Goal: Information Seeking & Learning: Get advice/opinions

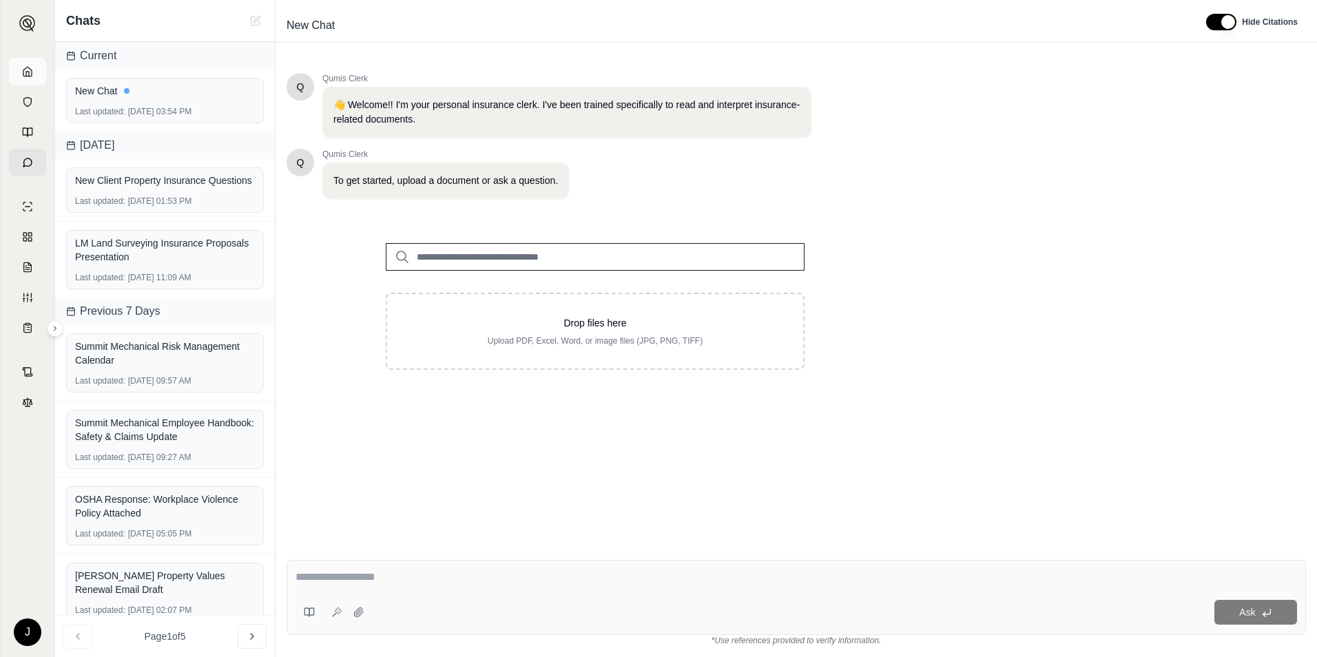
click at [33, 72] on link at bounding box center [27, 72] width 37 height 28
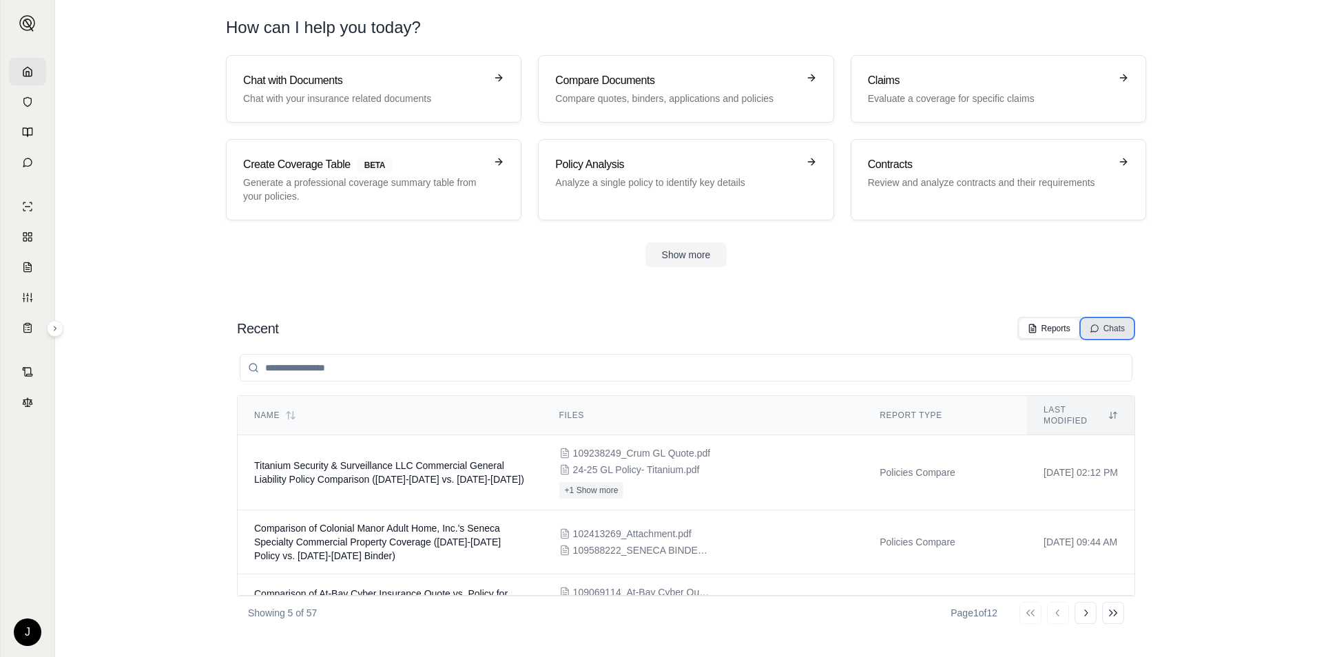
click at [1105, 324] on div "Chats" at bounding box center [1107, 328] width 35 height 11
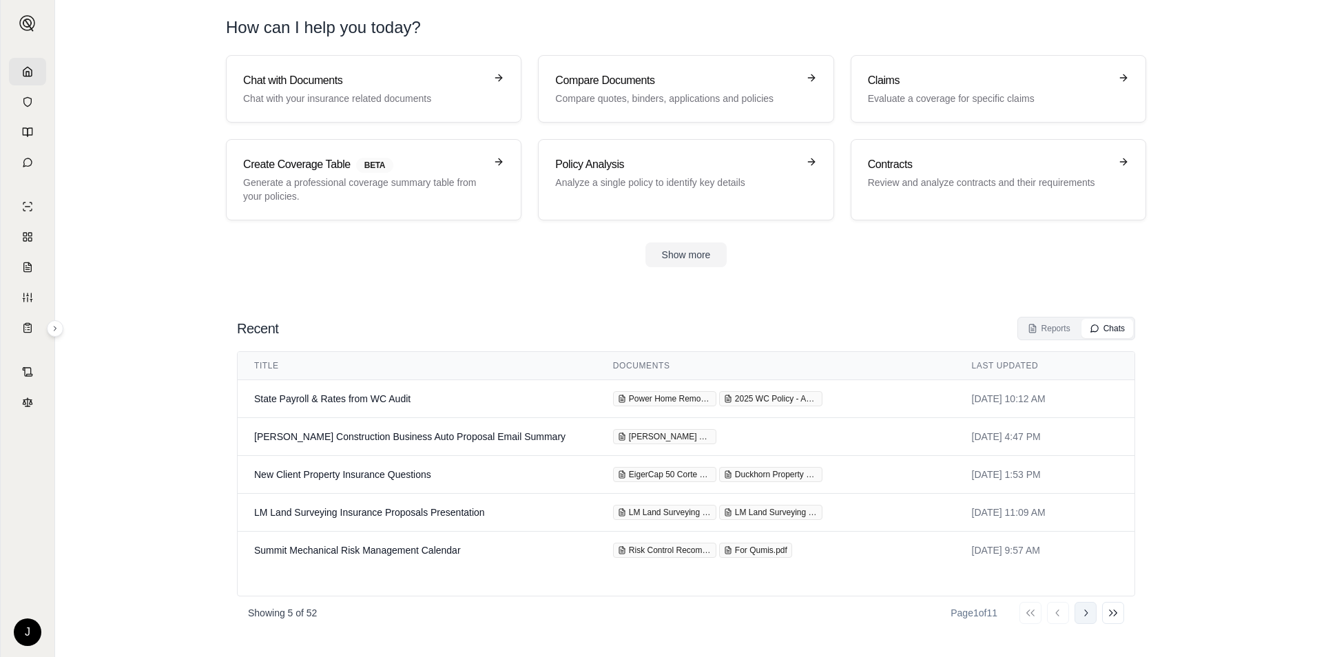
click at [1084, 607] on button "Go to next page" at bounding box center [1086, 613] width 22 height 22
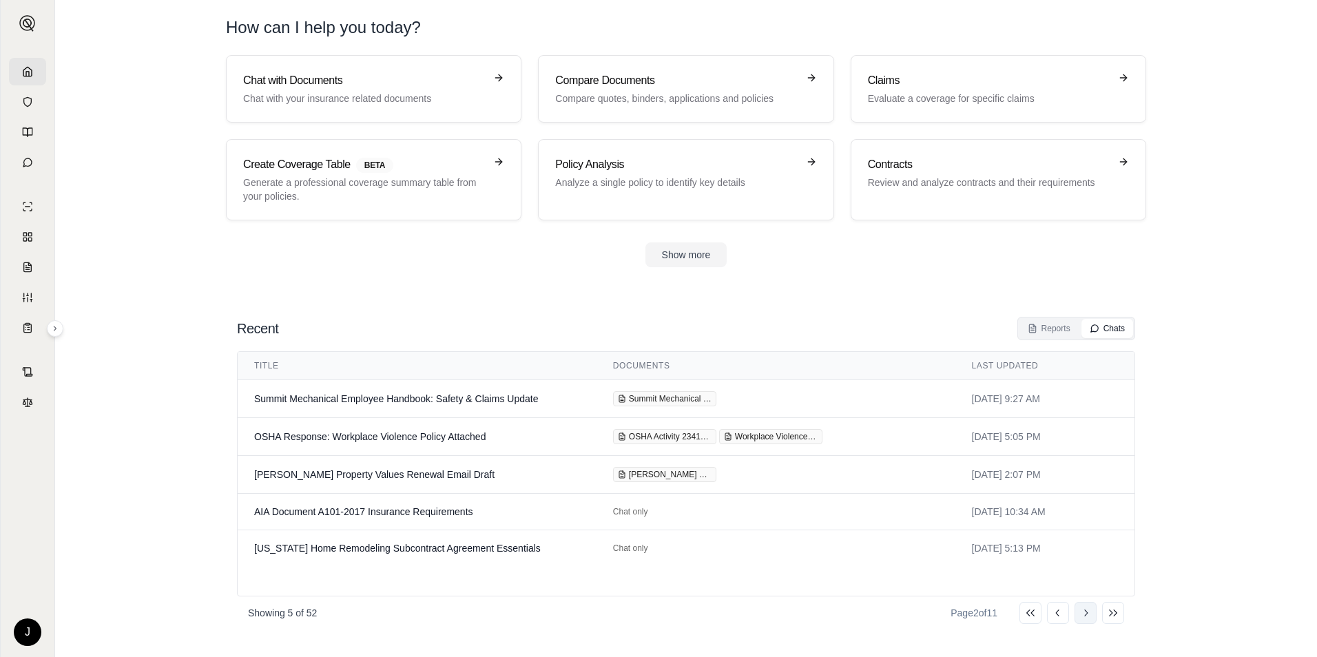
click at [1086, 609] on icon at bounding box center [1085, 613] width 11 height 11
click at [1088, 619] on button "Go to next page" at bounding box center [1086, 613] width 22 height 22
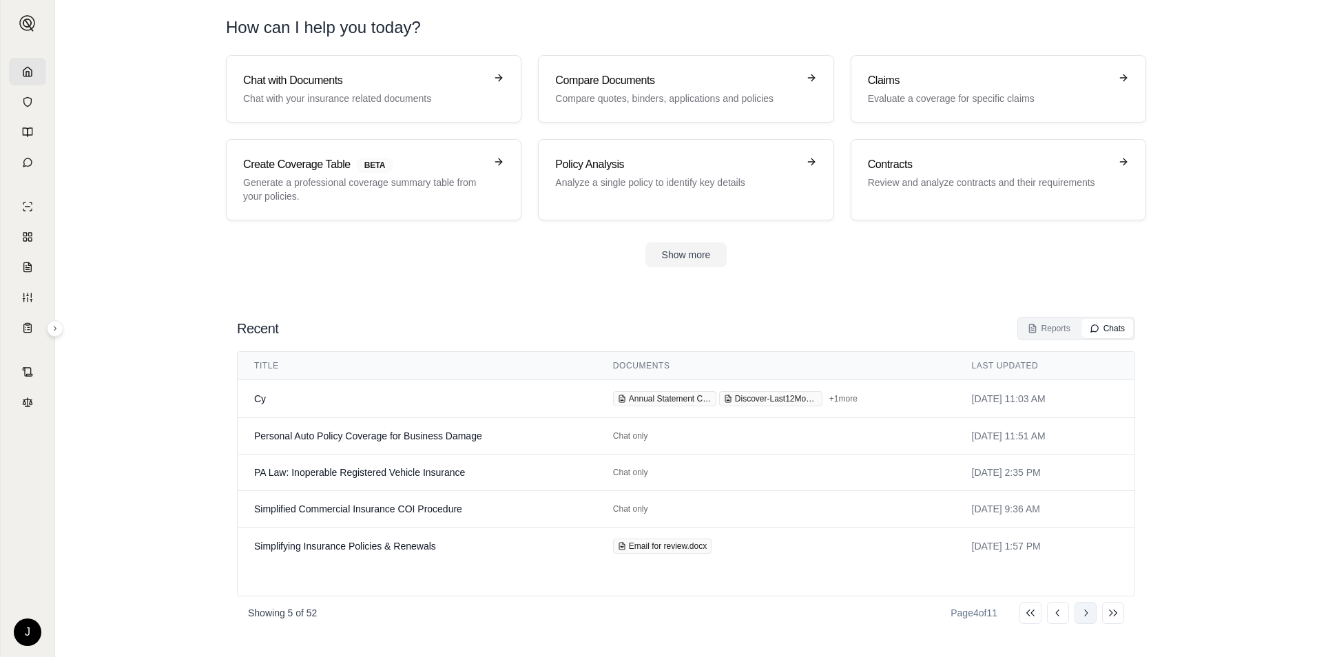
click at [1088, 619] on button "Go to next page" at bounding box center [1086, 613] width 22 height 22
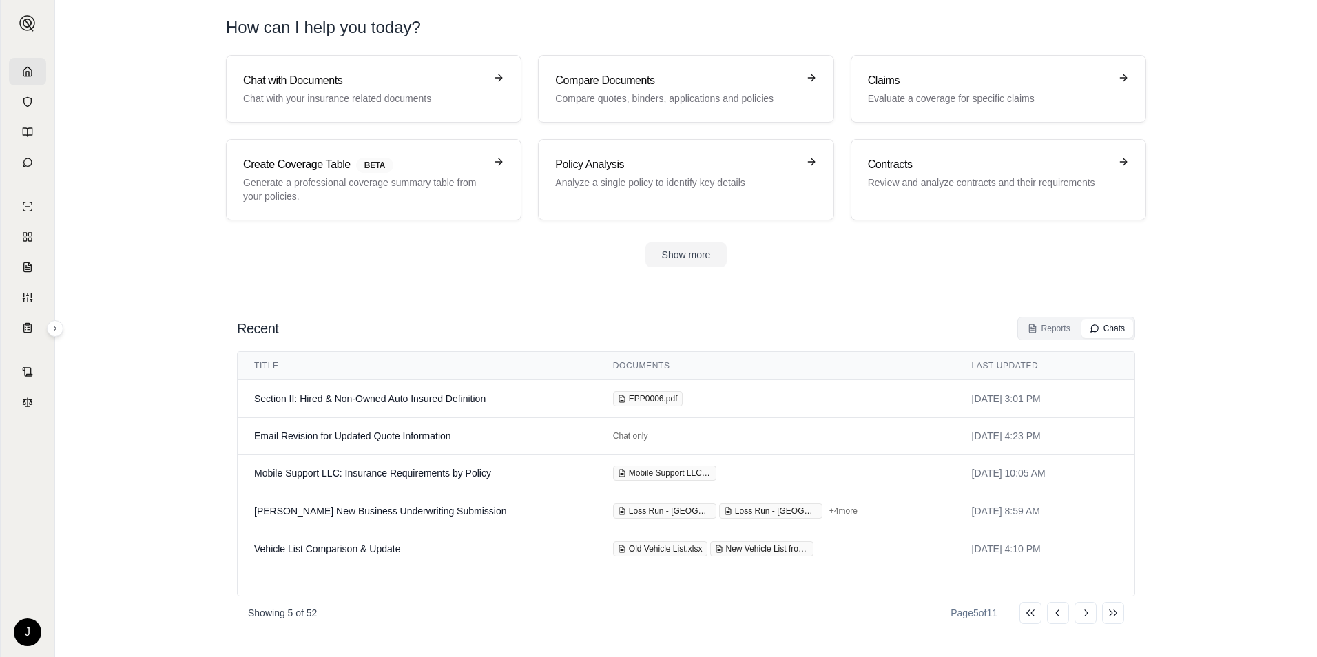
click at [318, 43] on header "How can I help you today?" at bounding box center [686, 27] width 964 height 55
click at [315, 97] on p "Chat with your insurance related documents" at bounding box center [364, 99] width 242 height 14
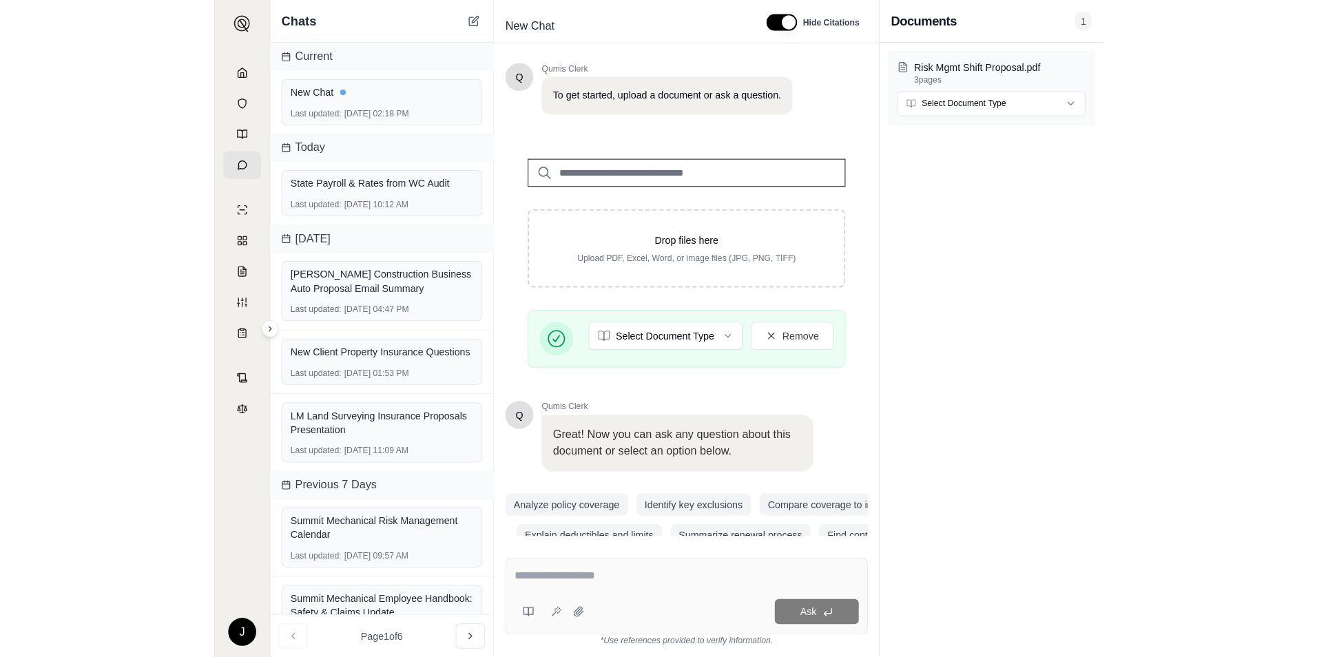
scroll to position [87, 0]
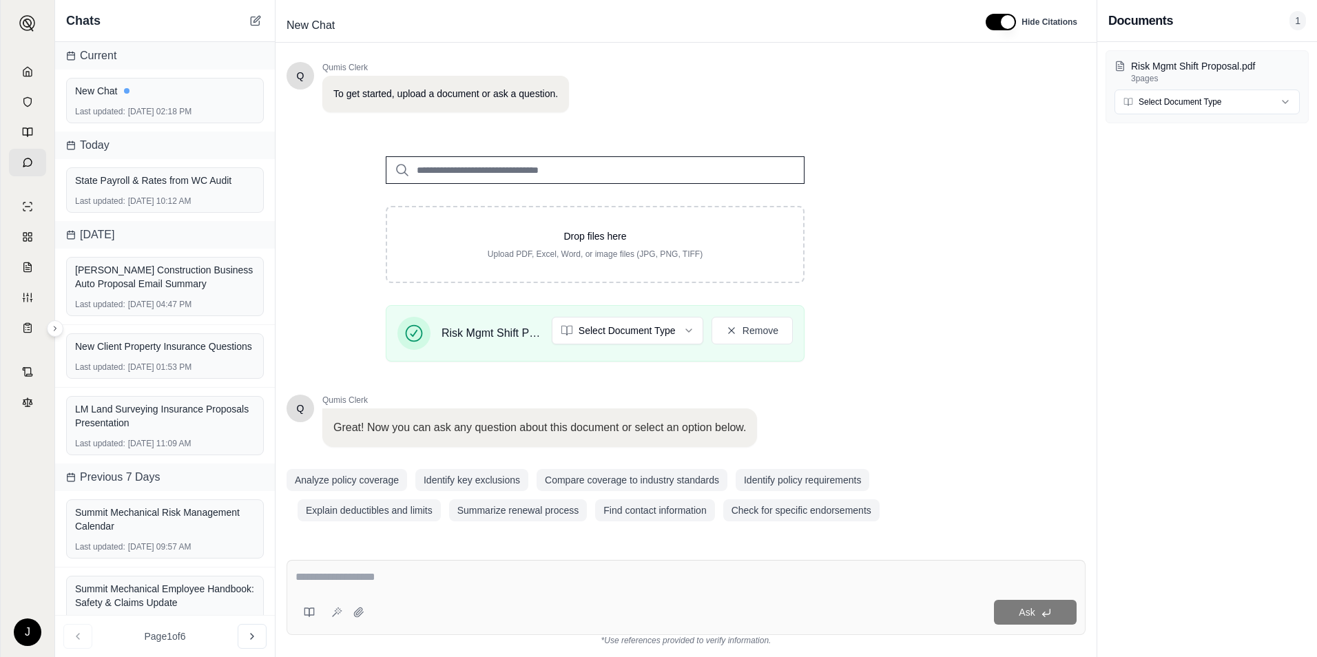
click at [371, 568] on div "Ask" at bounding box center [686, 597] width 799 height 75
type textarea "**********"
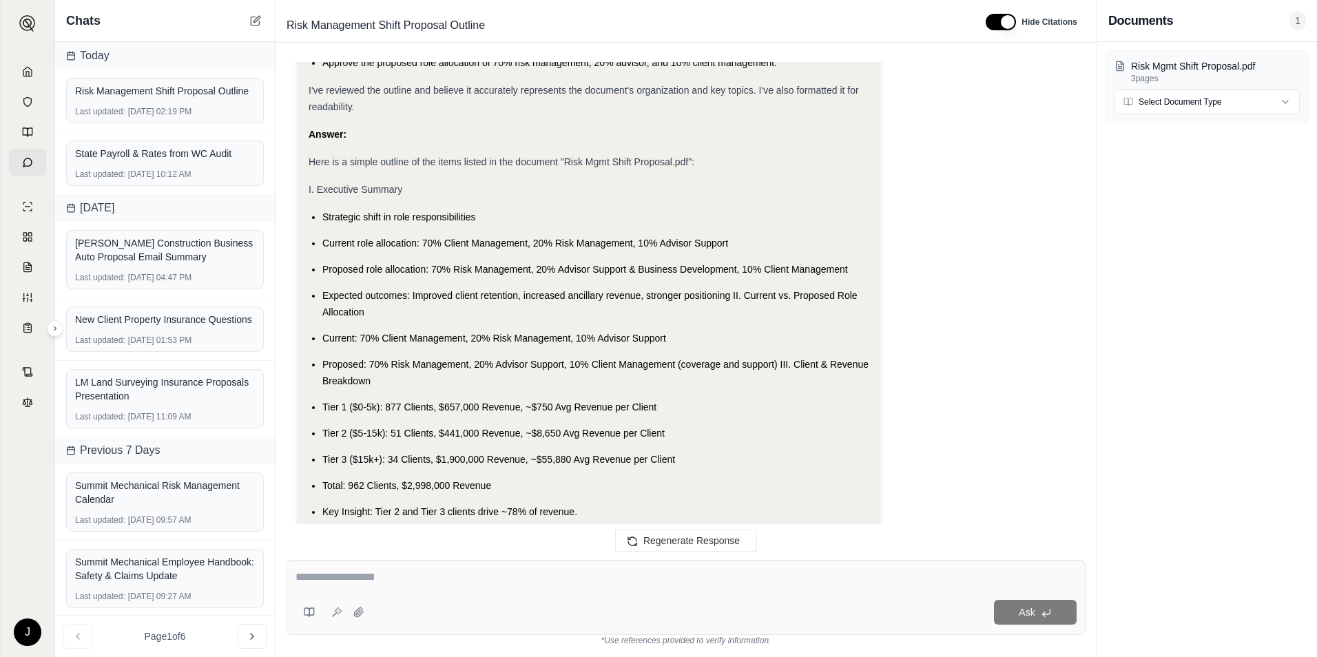
scroll to position [4625, 0]
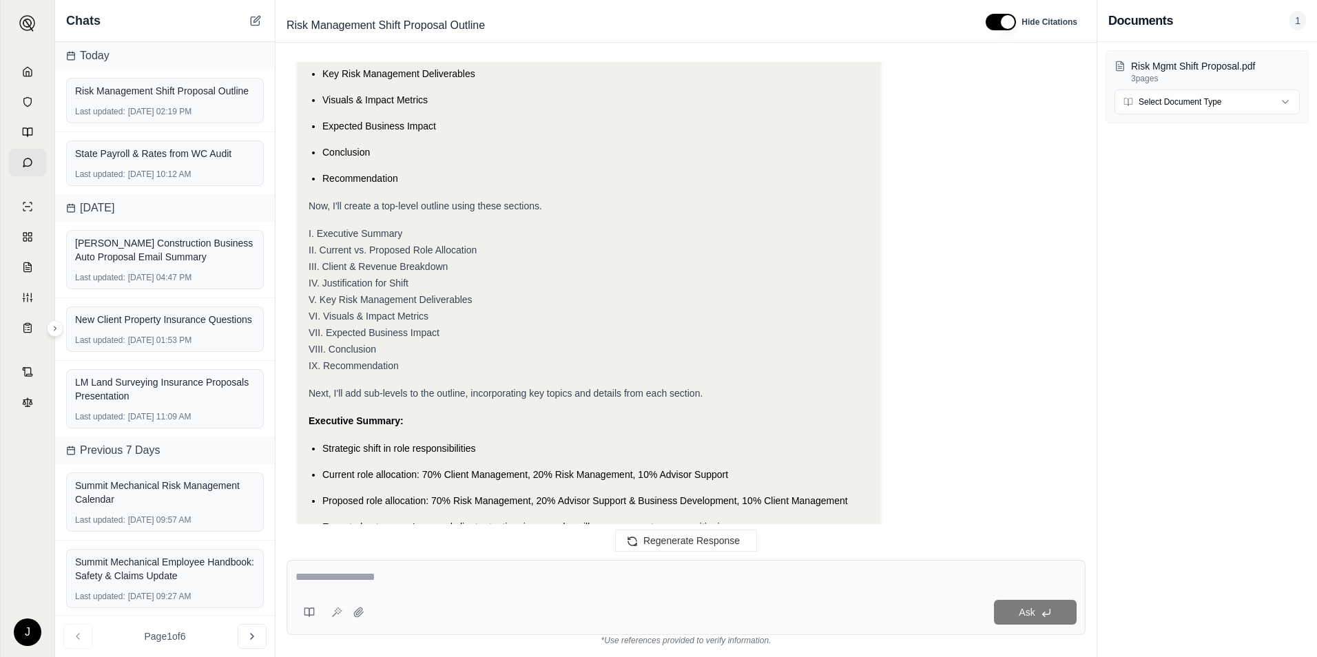
scroll to position [492, 0]
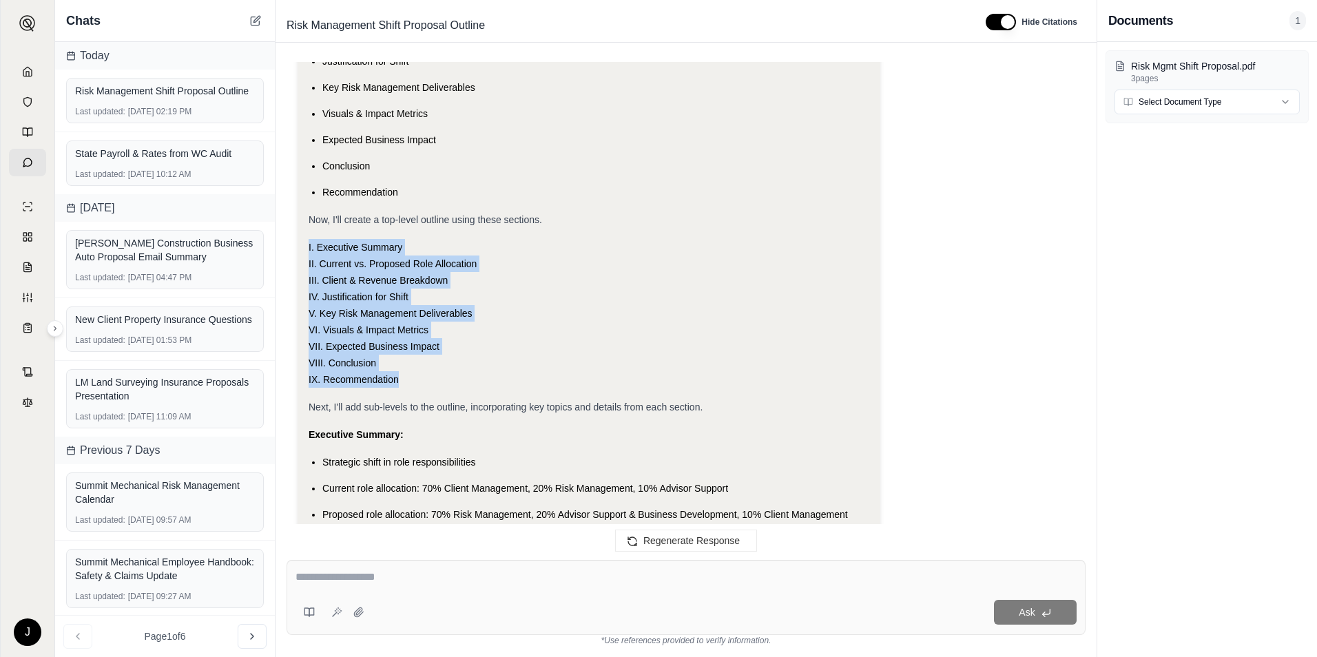
drag, startPoint x: 399, startPoint y: 380, endPoint x: 292, endPoint y: 249, distance: 168.4
click at [292, 249] on div "Create a simple outline of the items listed in this document Analysis: Okay, I …" at bounding box center [686, 300] width 799 height 476
copy div "I. Executive Summary II. Current vs. Proposed Role Allocation III. Client & Rev…"
click at [417, 342] on span "VII. Expected Business Impact" at bounding box center [374, 346] width 131 height 11
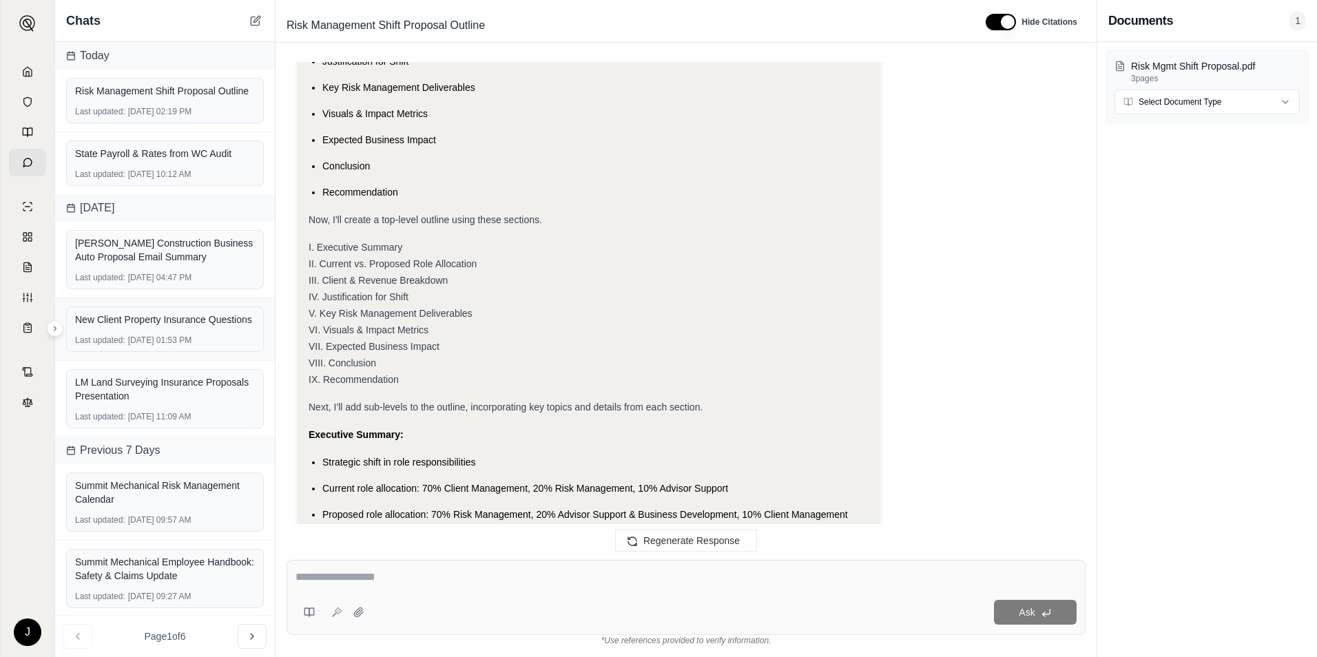
scroll to position [4625, 0]
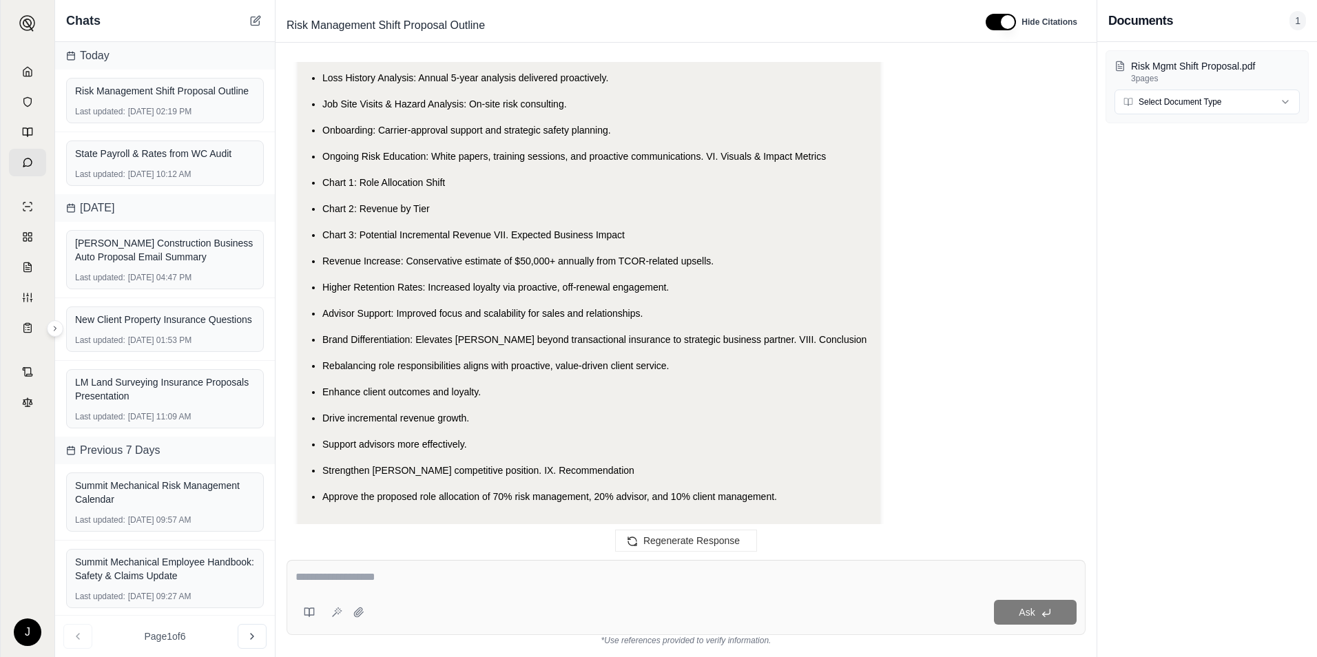
click at [382, 570] on textarea at bounding box center [685, 577] width 781 height 17
paste textarea "**********"
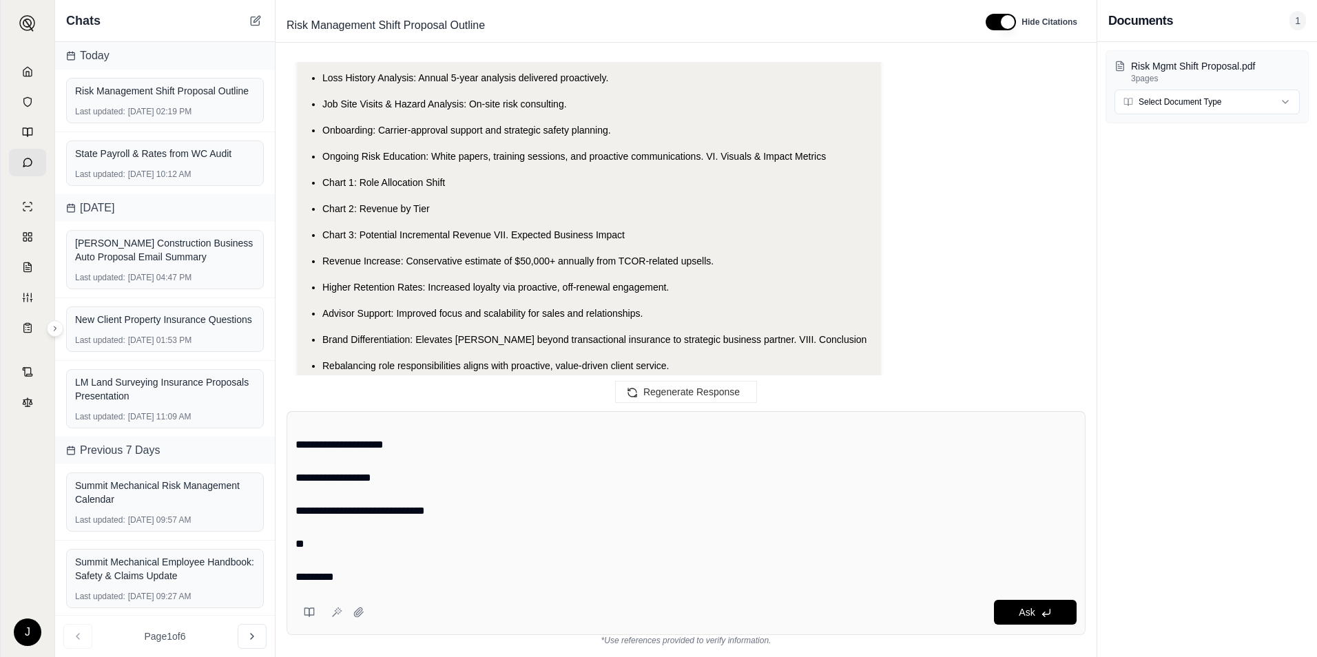
scroll to position [0, 0]
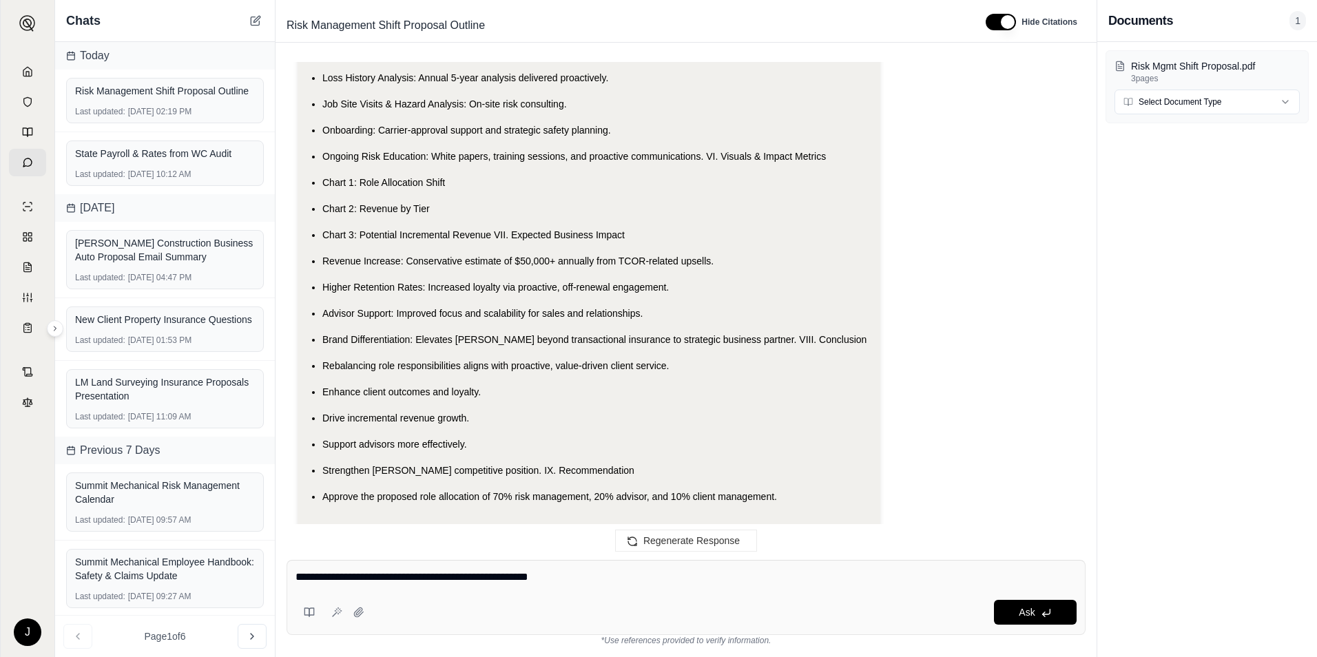
drag, startPoint x: 572, startPoint y: 570, endPoint x: 535, endPoint y: 575, distance: 37.5
click at [535, 575] on textarea "**********" at bounding box center [685, 577] width 781 height 17
type textarea "**********"
click at [678, 0] on html "J Chats [DATE] Risk Management Shift Proposal Outline Last updated: [DATE] 02:1…" at bounding box center [658, 328] width 1317 height 657
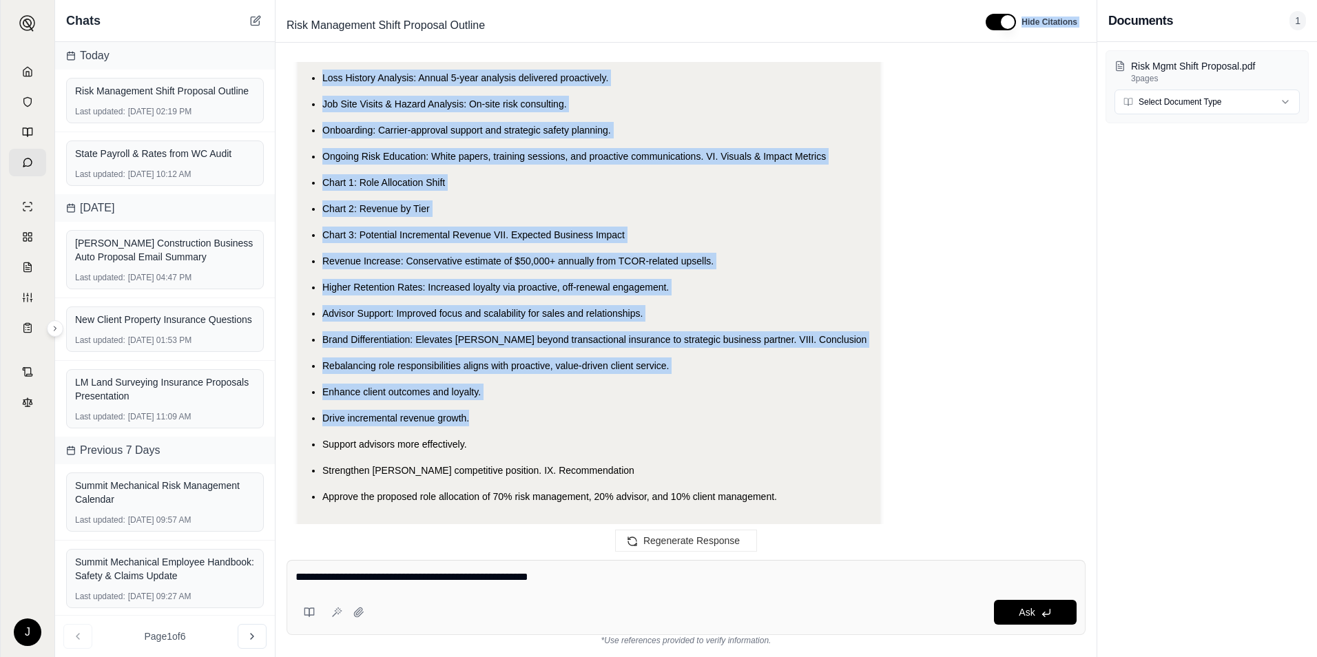
click at [600, 331] on li "Brand Differentiation: Elevates [PERSON_NAME] beyond transactional insurance to…" at bounding box center [595, 339] width 547 height 17
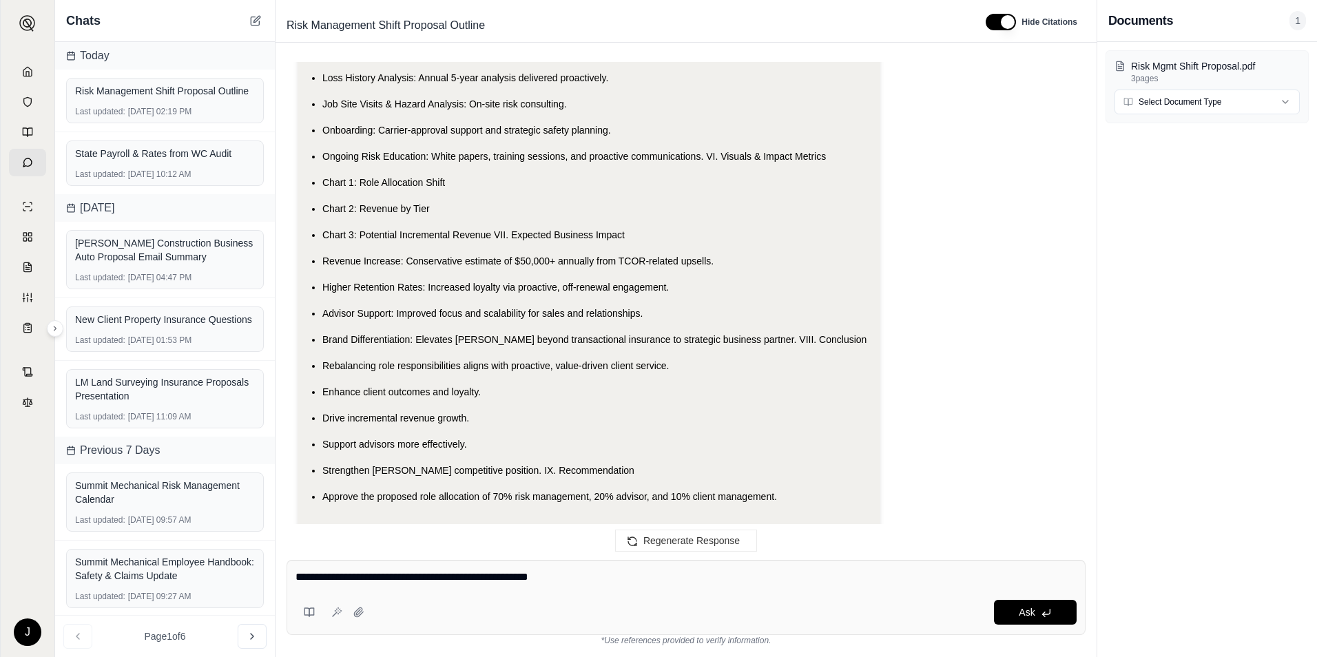
click at [605, 580] on textarea "**********" at bounding box center [685, 577] width 781 height 17
drag, startPoint x: 557, startPoint y: 569, endPoint x: -3, endPoint y: 554, distance: 560.2
click at [0, 554] on html "J Chats [DATE] Risk Management Shift Proposal Outline Last updated: [DATE] 02:1…" at bounding box center [658, 328] width 1317 height 657
type textarea "*"
click at [527, 592] on div "Ask" at bounding box center [686, 597] width 799 height 75
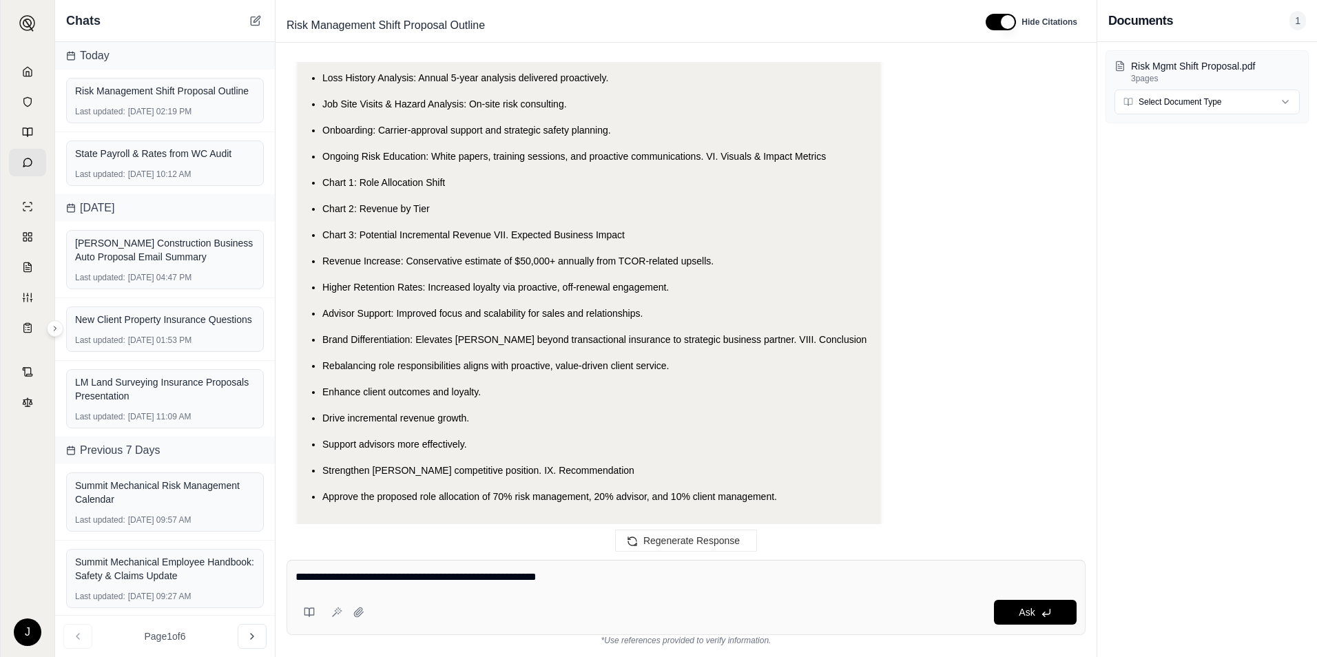
paste textarea "**********"
type textarea "**********"
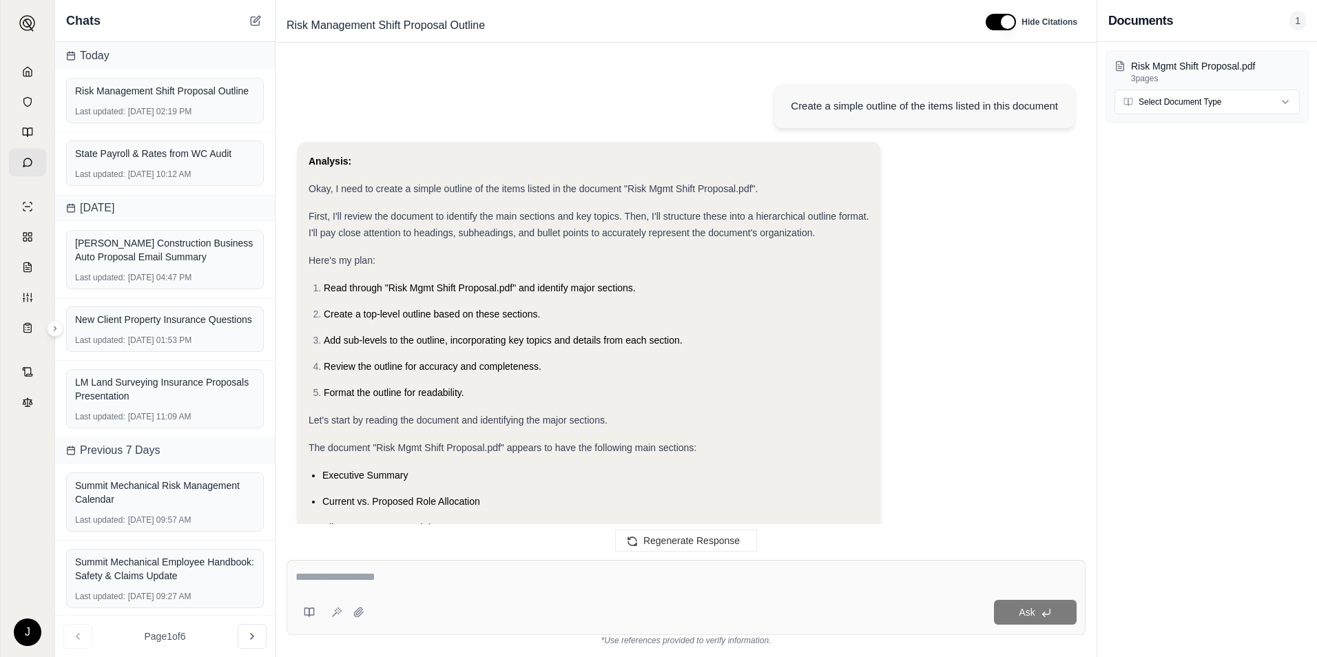
scroll to position [5315, 0]
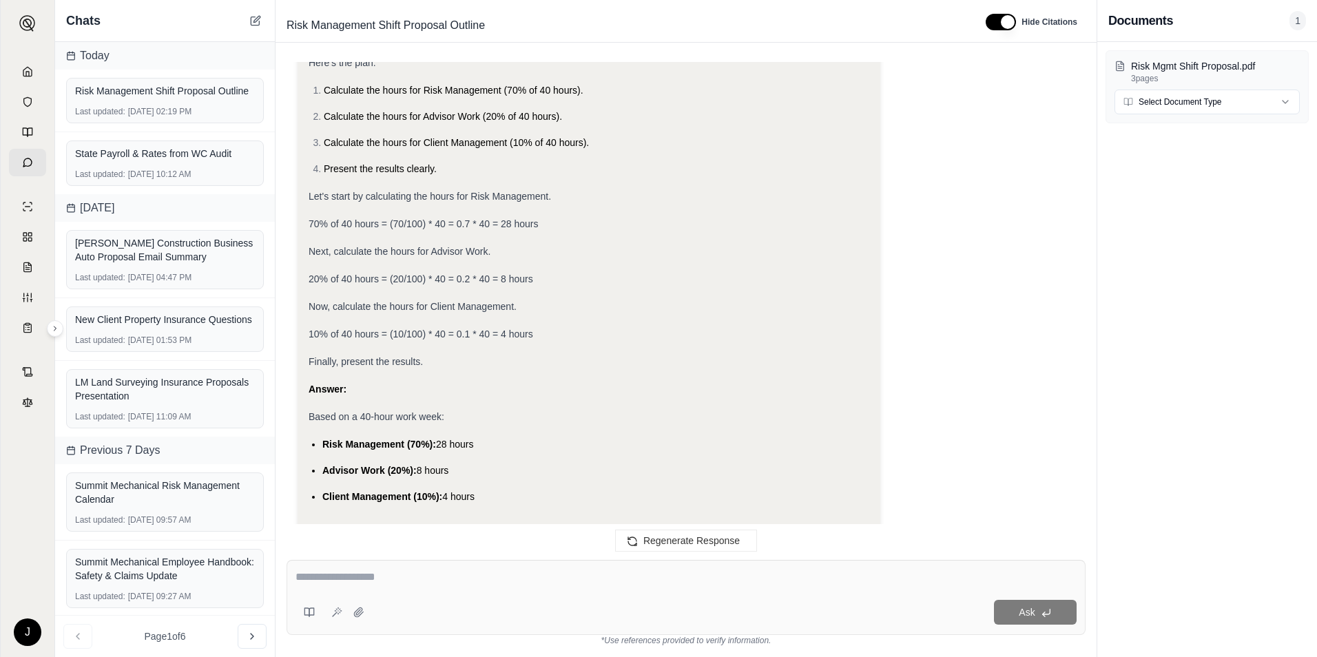
drag, startPoint x: 495, startPoint y: 394, endPoint x: 439, endPoint y: 389, distance: 56.0
click at [439, 436] on li "Risk Management (70%): 28 hours" at bounding box center [595, 444] width 547 height 17
click at [327, 581] on textarea at bounding box center [685, 577] width 781 height 17
click at [384, 585] on div at bounding box center [685, 579] width 781 height 21
click at [383, 585] on div at bounding box center [685, 579] width 781 height 21
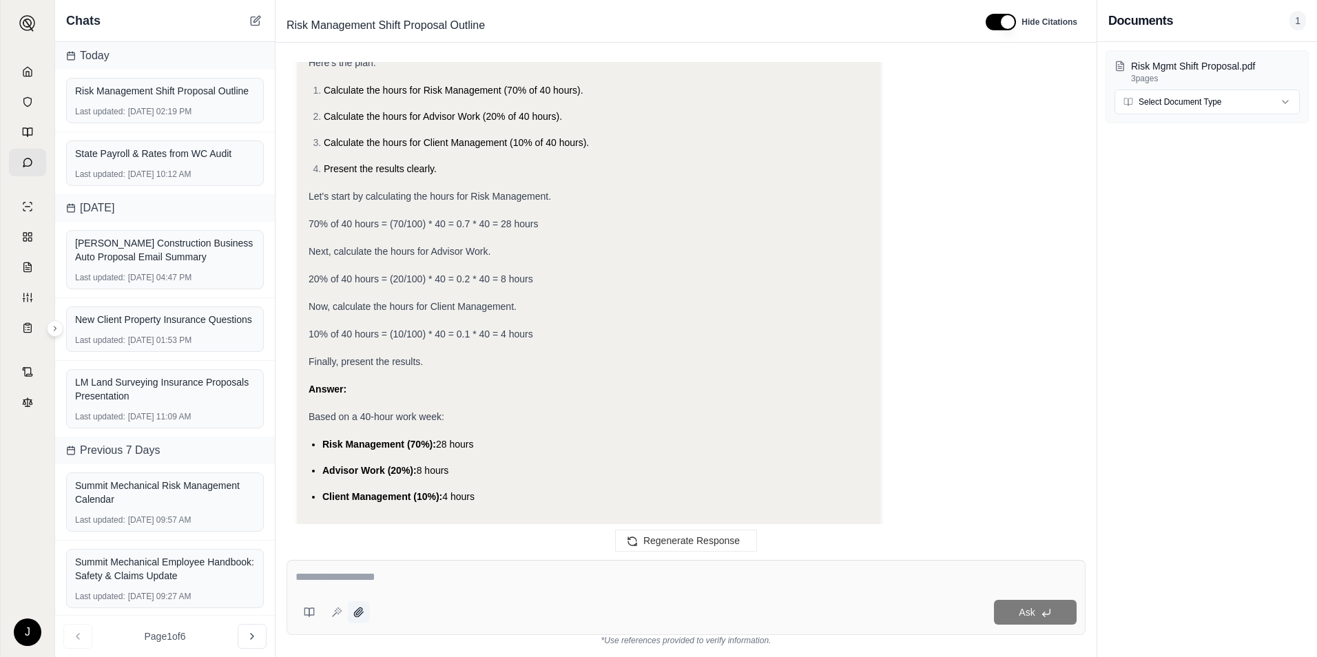
click at [362, 612] on icon at bounding box center [358, 612] width 11 height 11
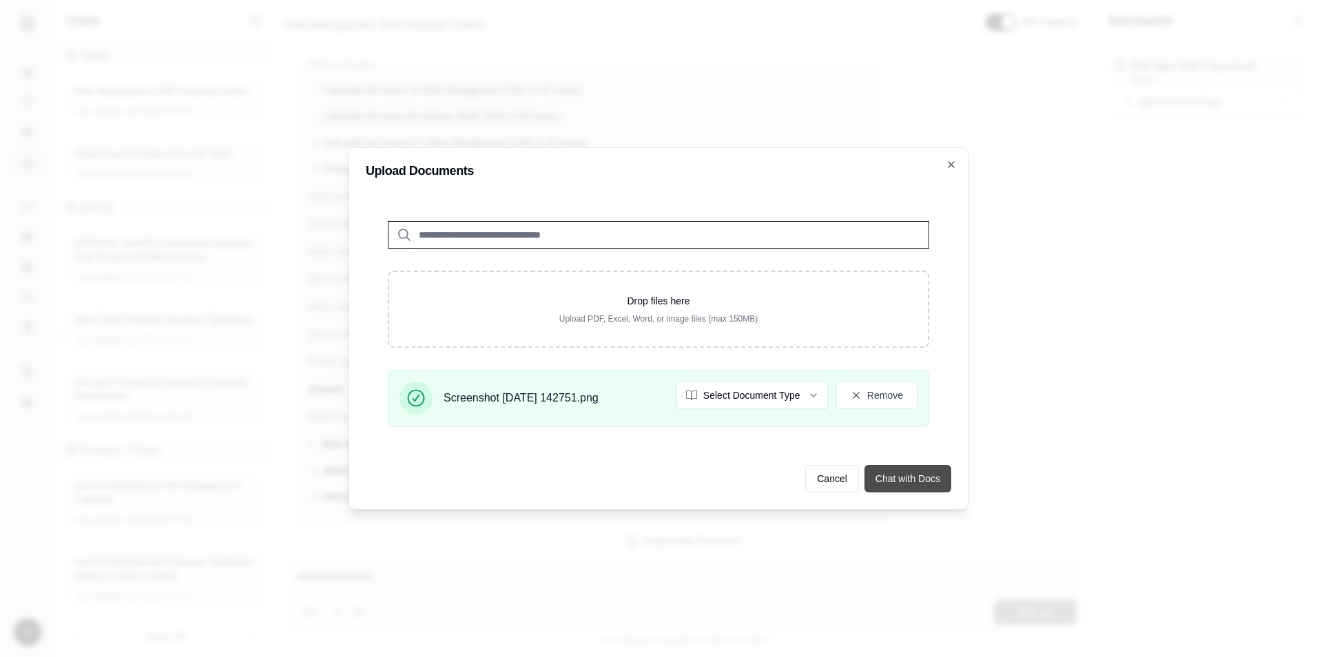
click at [915, 488] on button "Chat with Docs" at bounding box center [907, 479] width 87 height 28
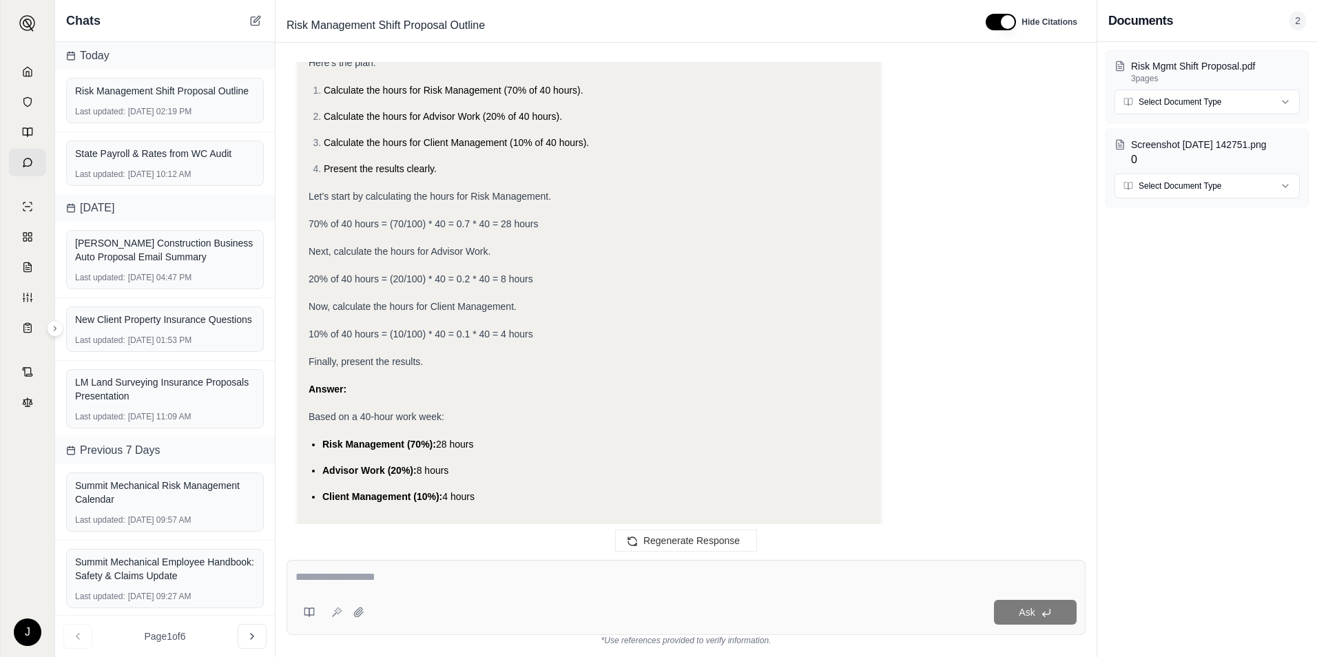
click at [756, 381] on div "Answer:" at bounding box center [589, 389] width 561 height 17
click at [725, 408] on div "Based on a 40-hour work week:" at bounding box center [589, 416] width 561 height 17
click at [368, 584] on textarea at bounding box center [685, 577] width 781 height 17
click at [425, 579] on textarea at bounding box center [685, 577] width 781 height 17
click at [563, 574] on textarea at bounding box center [685, 577] width 781 height 17
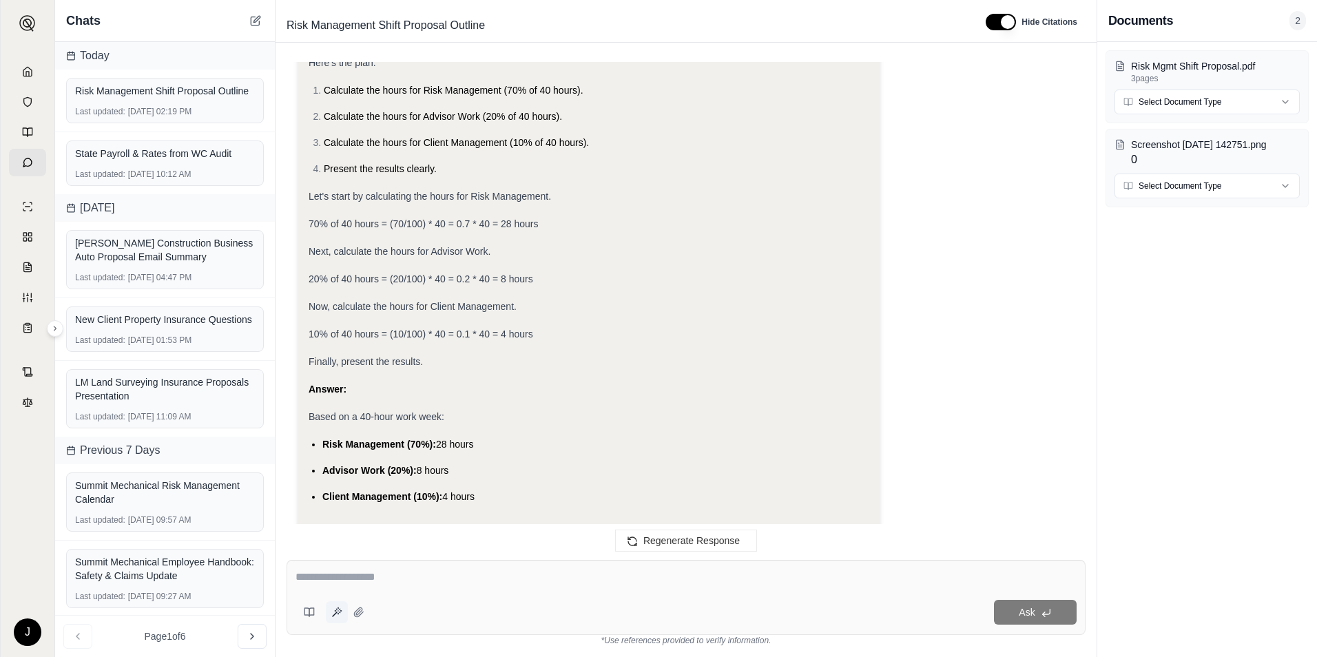
click at [336, 603] on button at bounding box center [337, 612] width 22 height 22
click at [345, 588] on div at bounding box center [685, 579] width 781 height 21
click at [339, 579] on textarea at bounding box center [685, 577] width 781 height 17
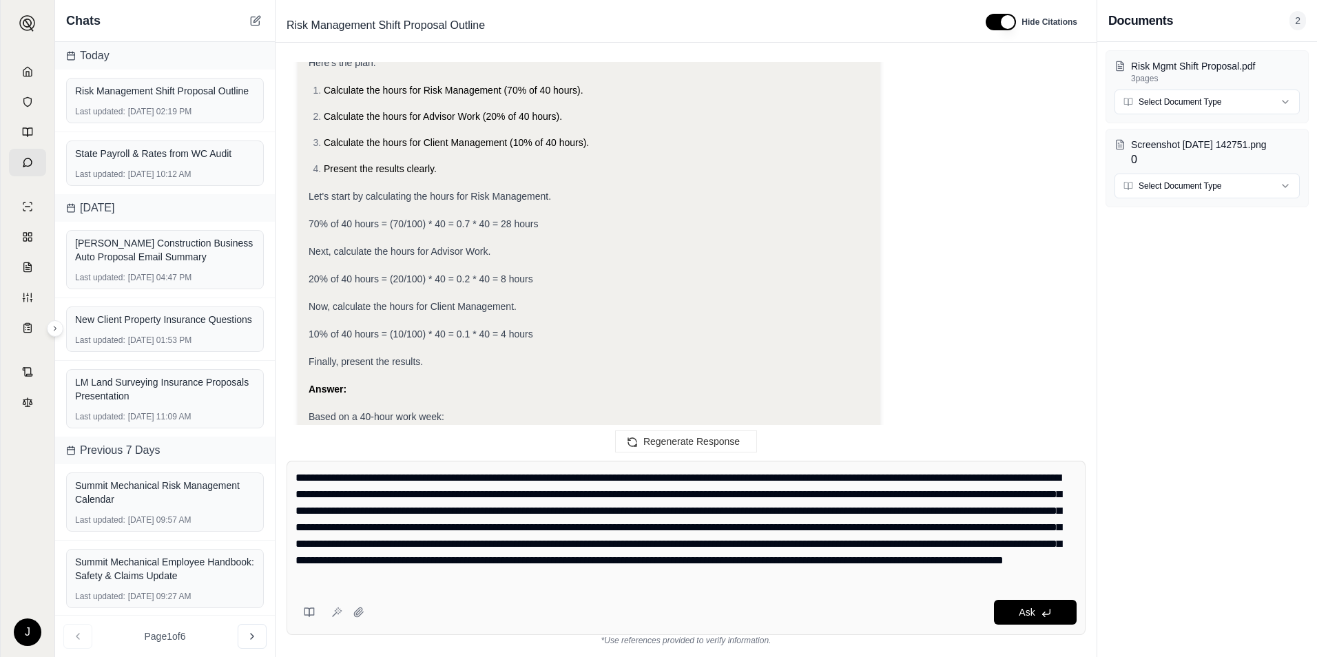
type textarea "**********"
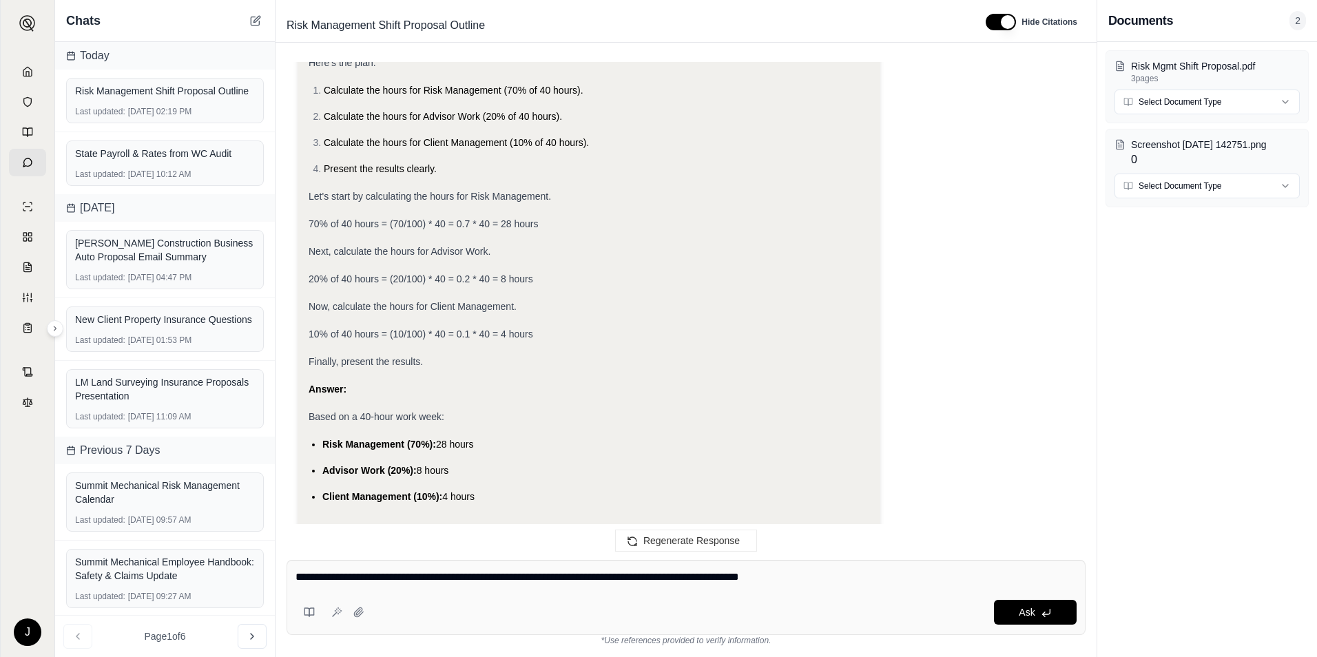
type textarea "**********"
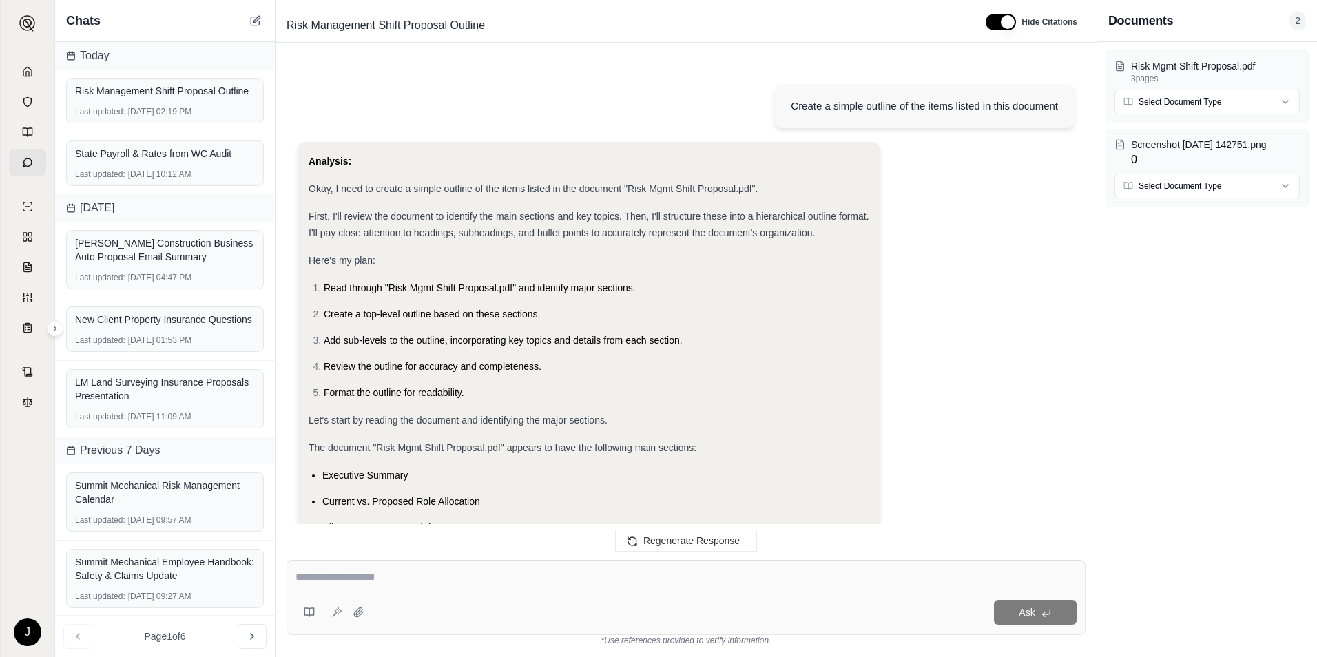
scroll to position [7192, 0]
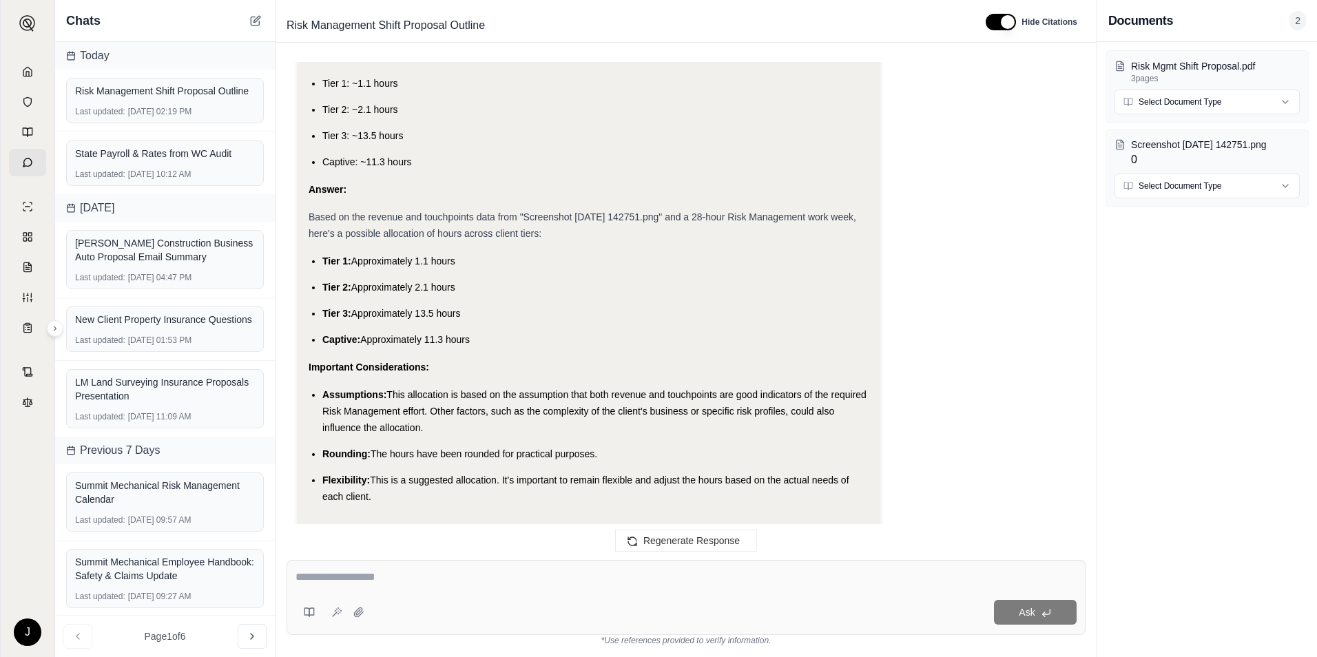
drag, startPoint x: 475, startPoint y: 292, endPoint x: 307, endPoint y: 205, distance: 189.5
drag, startPoint x: 307, startPoint y: 205, endPoint x: 575, endPoint y: 258, distance: 273.8
click at [575, 305] on li "Tier 3: Approximately 13.5 hours" at bounding box center [595, 313] width 547 height 17
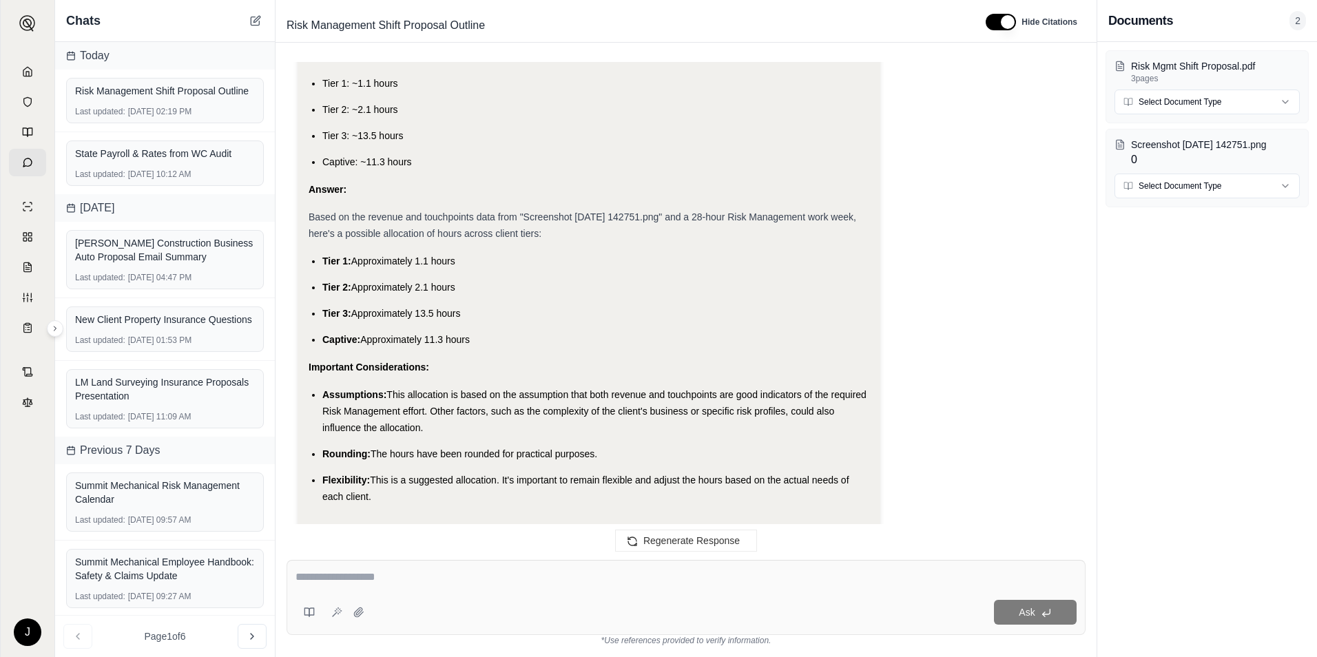
click at [452, 331] on li "Captive: Approximately 11.3 hours" at bounding box center [595, 339] width 547 height 17
click at [483, 599] on div "Ask" at bounding box center [685, 613] width 781 height 28
click at [508, 589] on div at bounding box center [685, 579] width 781 height 21
click at [310, 582] on textarea at bounding box center [685, 577] width 781 height 17
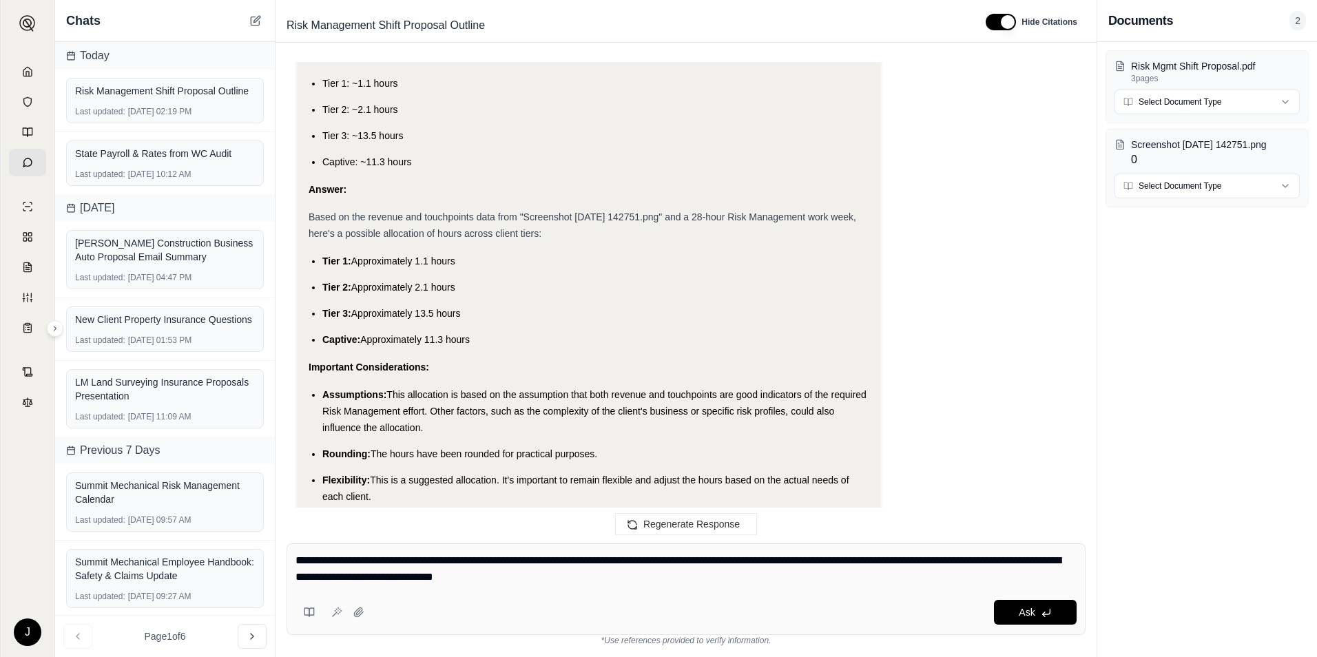
type textarea "**********"
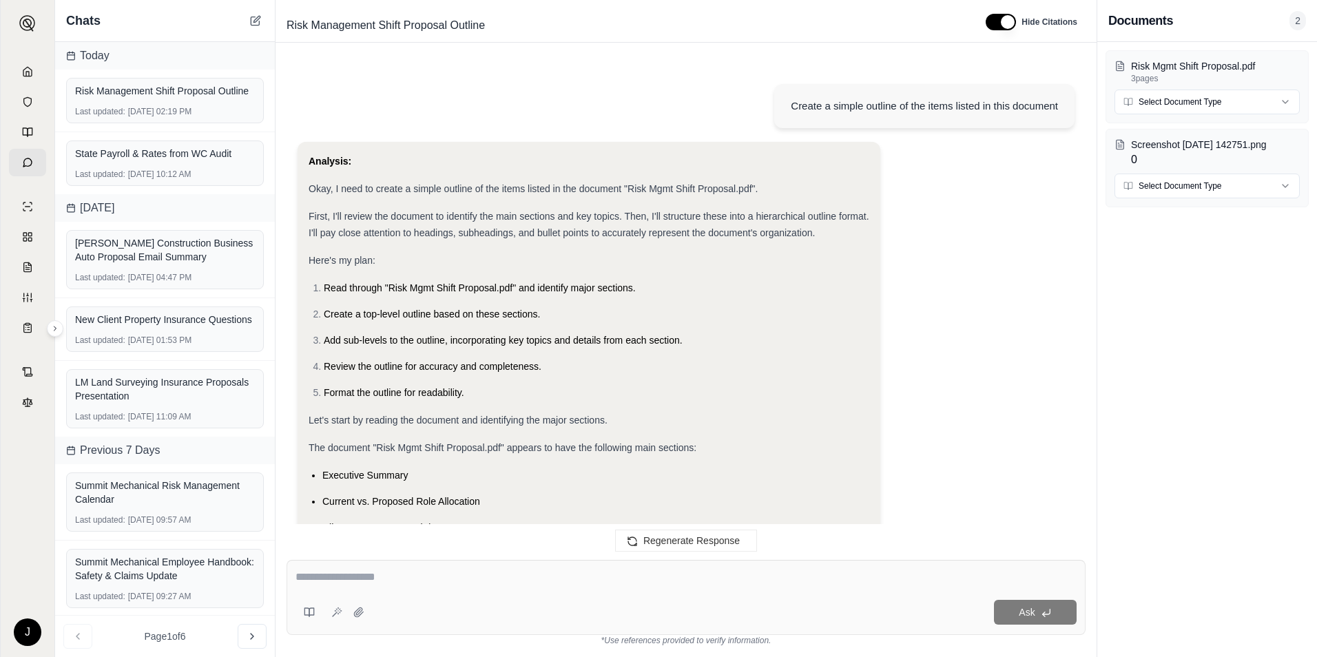
scroll to position [8010, 0]
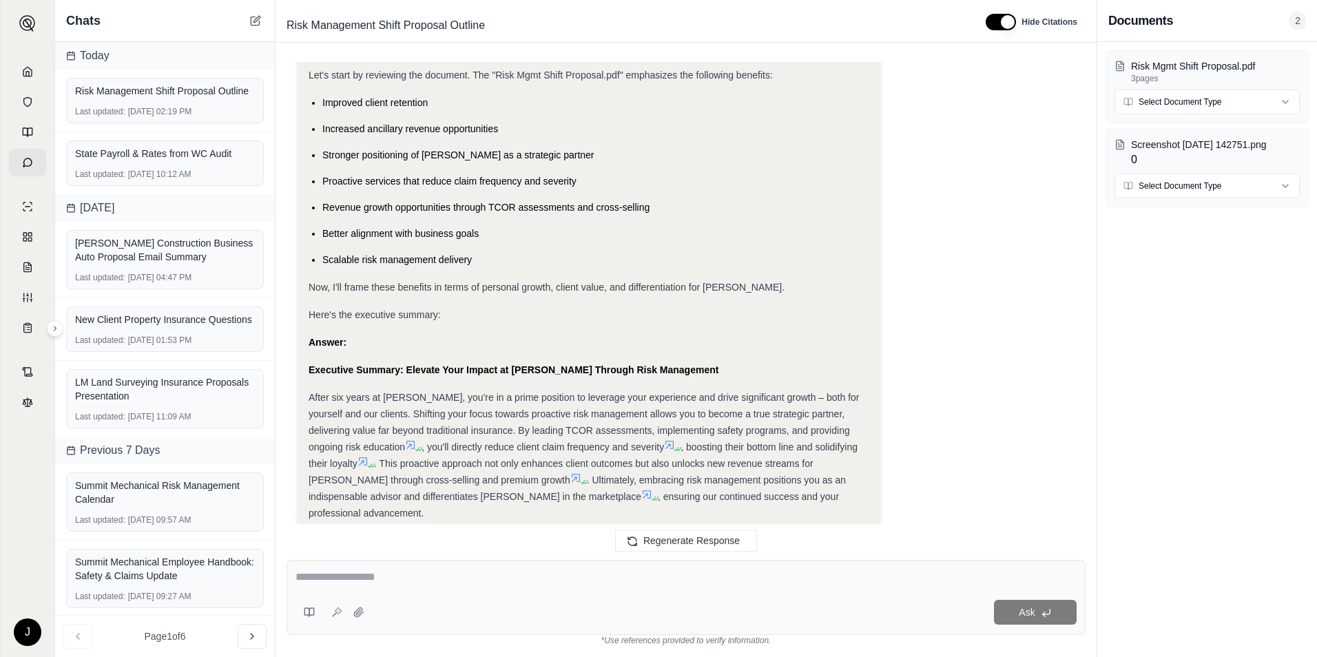
click at [309, 585] on div at bounding box center [685, 579] width 781 height 21
click at [309, 586] on div at bounding box center [685, 579] width 781 height 21
click at [321, 582] on textarea at bounding box center [685, 577] width 781 height 17
type textarea "**********"
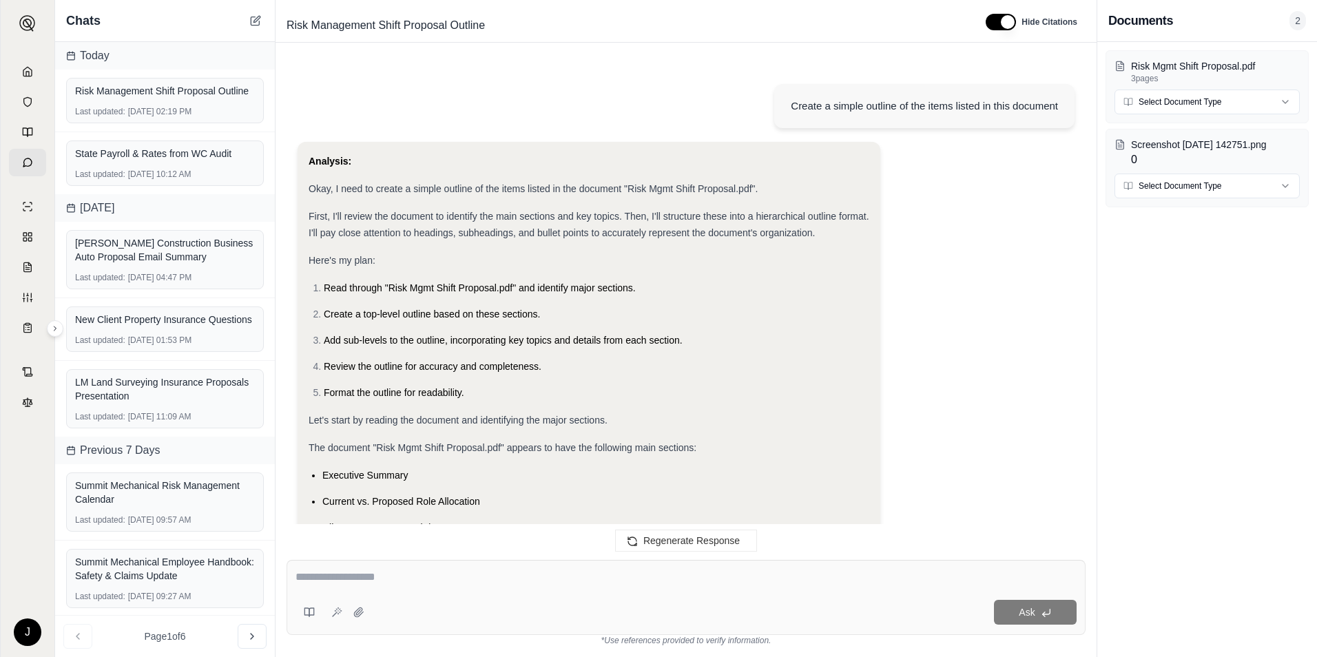
scroll to position [8736, 0]
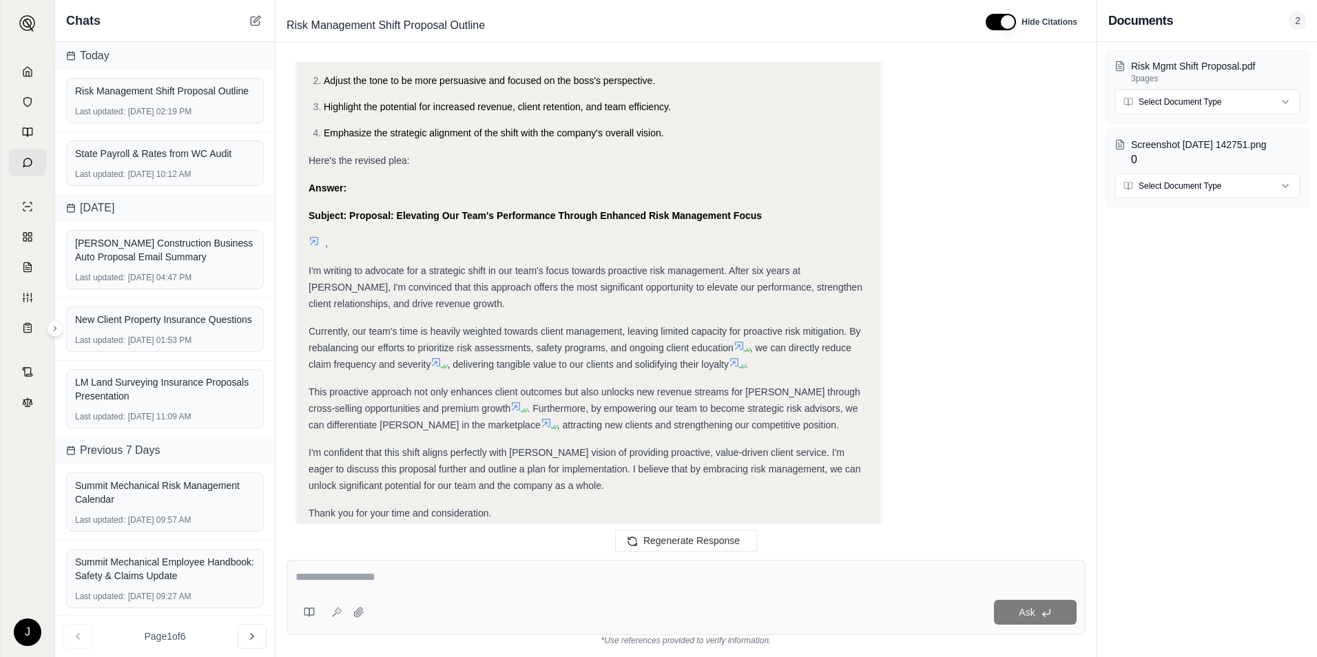
click at [402, 262] on div "I'm writing to advocate for a strategic shift in our team's focus towards proac…" at bounding box center [589, 287] width 561 height 50
click at [401, 342] on span ", we can directly reduce claim frequency and severity" at bounding box center [580, 356] width 543 height 28
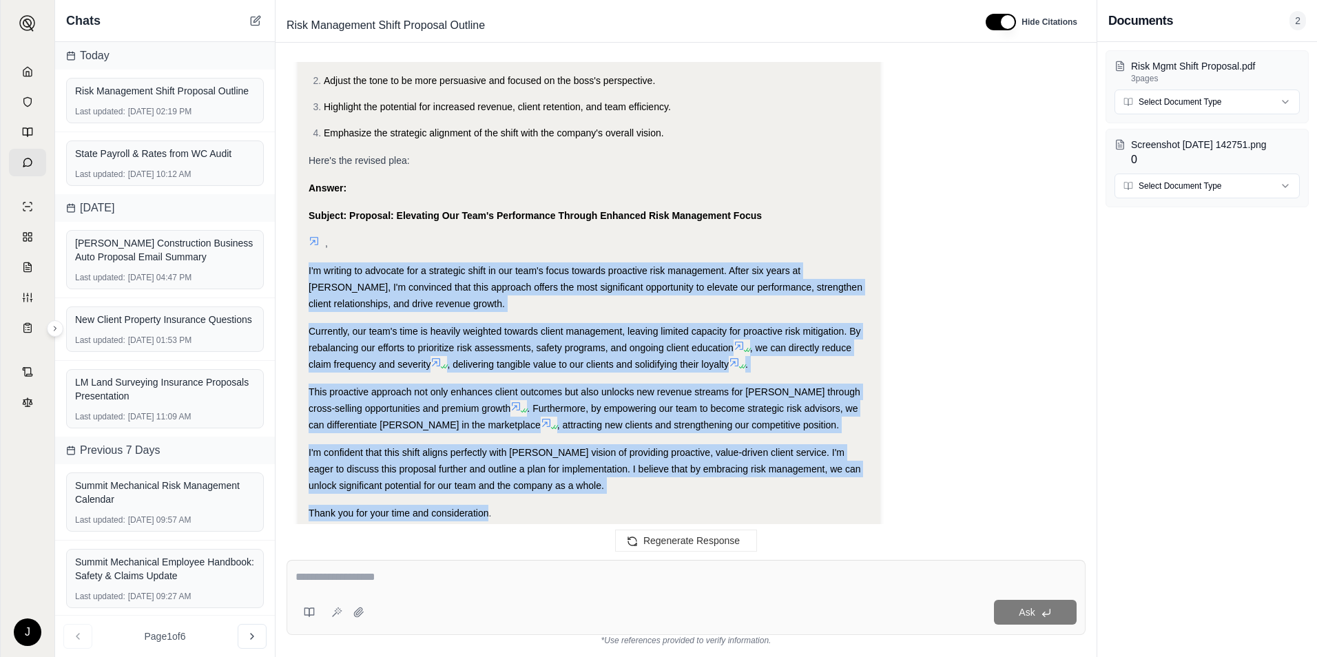
drag, startPoint x: 490, startPoint y: 445, endPoint x: 307, endPoint y: 207, distance: 300.1
click at [307, 207] on div "Analysis: Okay, I need to re-write the executive summary as a plea to a boss, e…" at bounding box center [589, 259] width 583 height 646
copy div "I'm writing to advocate for a strategic shift in our team's focus towards proac…"
